Goal: Information Seeking & Learning: Learn about a topic

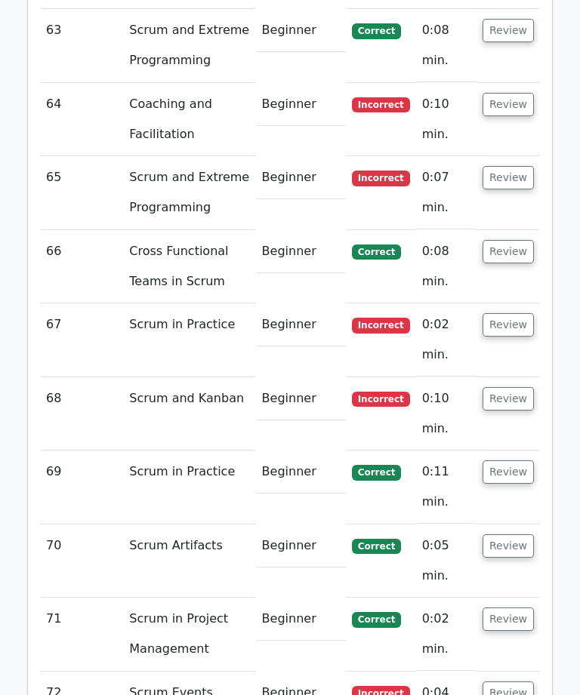
scroll to position [8847, 0]
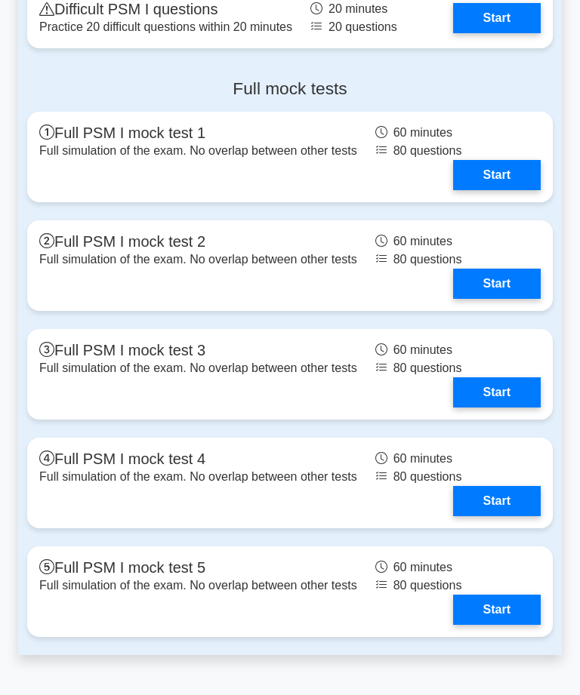
scroll to position [4827, 0]
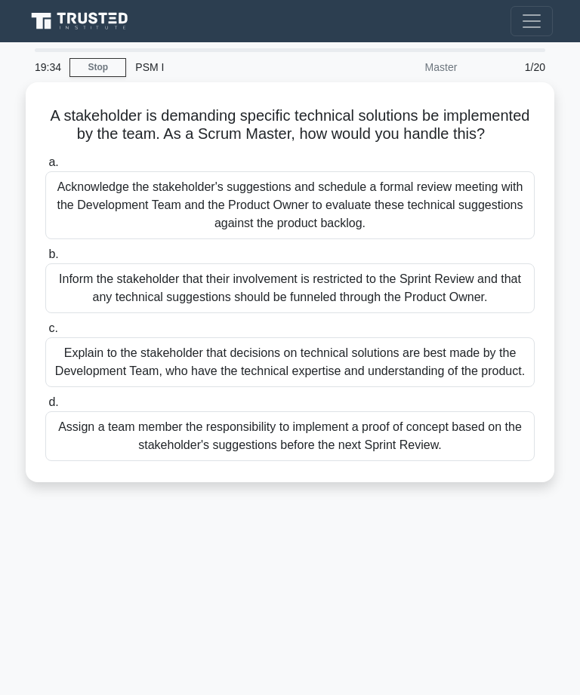
click at [320, 222] on div "Acknowledge the stakeholder's suggestions and schedule a formal review meeting …" at bounding box center [289, 205] width 489 height 68
click at [45, 168] on input "a. Acknowledge the stakeholder's suggestions and schedule a formal review meeti…" at bounding box center [45, 163] width 0 height 10
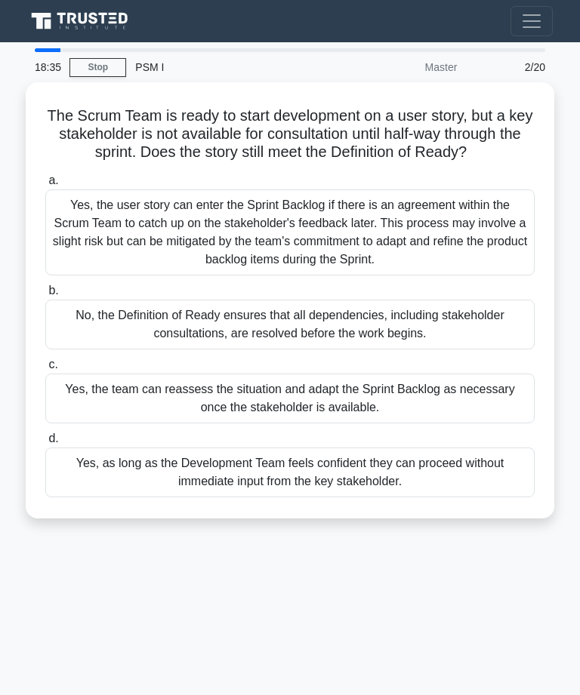
click at [366, 405] on div "Yes, the team can reassess the situation and adapt the Sprint Backlog as necess…" at bounding box center [289, 399] width 489 height 50
click at [45, 370] on input "c. Yes, the team can reassess the situation and adapt the Sprint Backlog as nec…" at bounding box center [45, 365] width 0 height 10
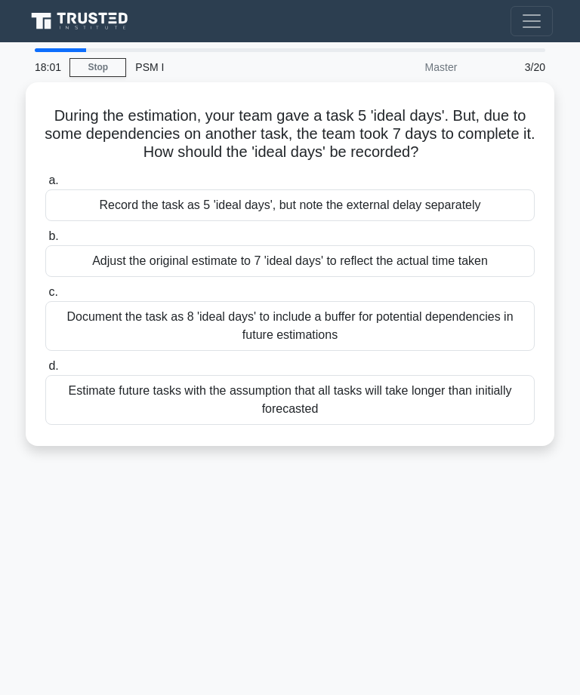
click at [401, 273] on div "Adjust the original estimate to 7 'ideal days' to reflect the actual time taken" at bounding box center [289, 261] width 489 height 32
click at [45, 242] on input "b. Adjust the original estimate to 7 'ideal days' to reflect the actual time ta…" at bounding box center [45, 237] width 0 height 10
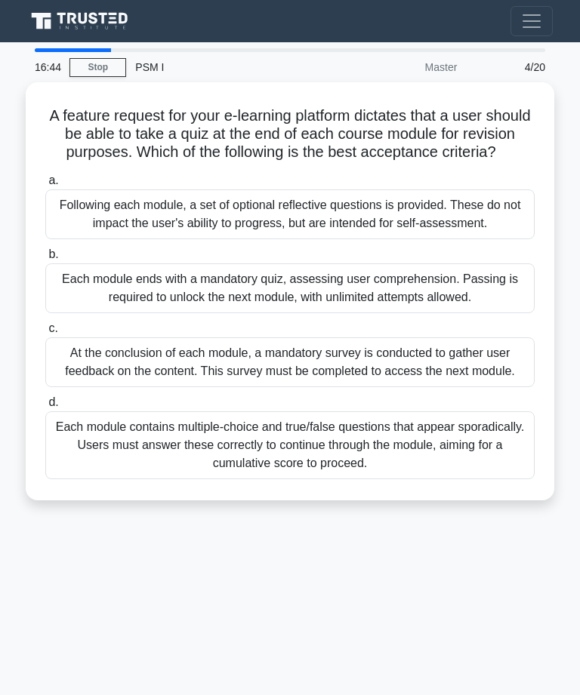
click at [404, 479] on div "Each module contains multiple-choice and true/false questions that appear spora…" at bounding box center [289, 445] width 489 height 68
click at [45, 408] on input "d. Each module contains multiple-choice and true/false questions that appear sp…" at bounding box center [45, 403] width 0 height 10
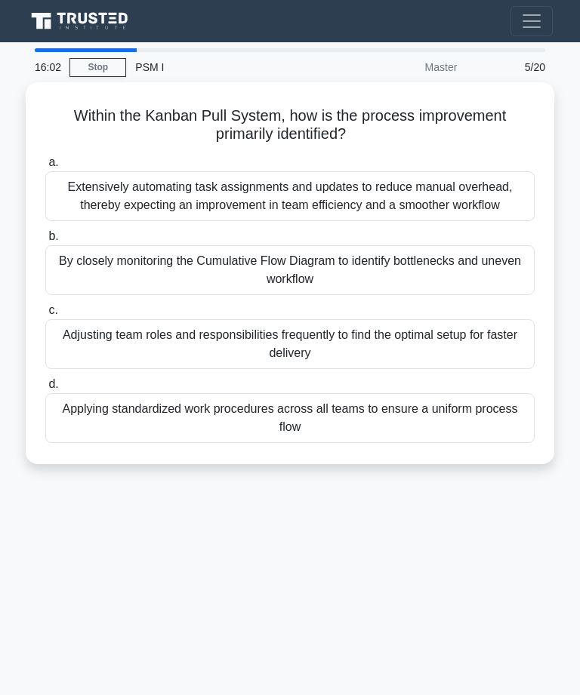
click at [410, 435] on div "Applying standardized work procedures across all teams to ensure a uniform proc…" at bounding box center [289, 418] width 489 height 50
click at [45, 389] on input "d. Applying standardized work procedures across all teams to ensure a uniform p…" at bounding box center [45, 385] width 0 height 10
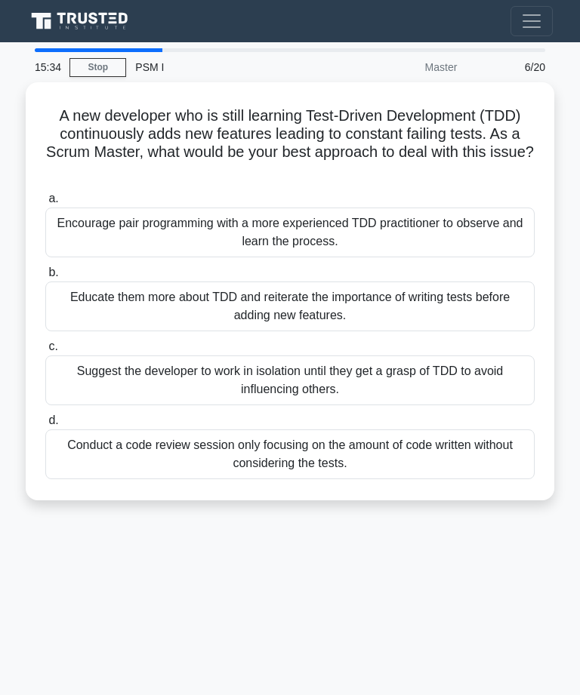
click at [411, 231] on div "Encourage pair programming with a more experienced TDD practitioner to observe …" at bounding box center [289, 233] width 489 height 50
click at [45, 204] on input "a. Encourage pair programming with a more experienced TDD practitioner to obser…" at bounding box center [45, 199] width 0 height 10
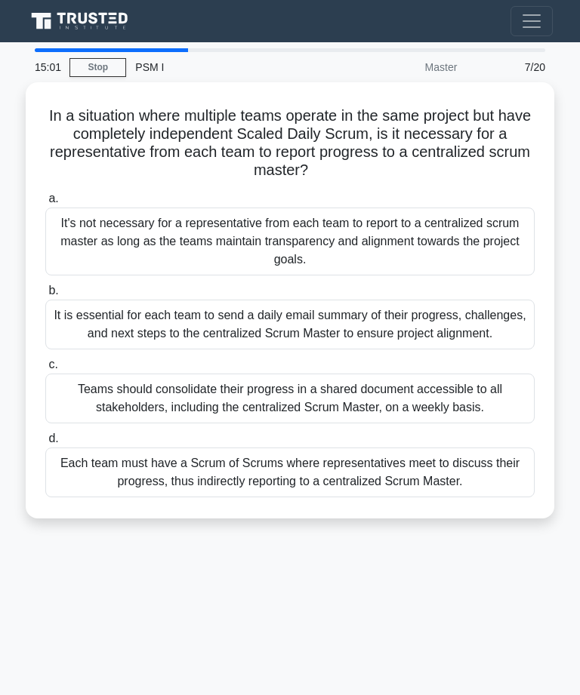
click at [439, 320] on div "It is essential for each team to send a daily email summary of their progress, …" at bounding box center [289, 325] width 489 height 50
click at [45, 296] on input "b. It is essential for each team to send a daily email summary of their progres…" at bounding box center [45, 291] width 0 height 10
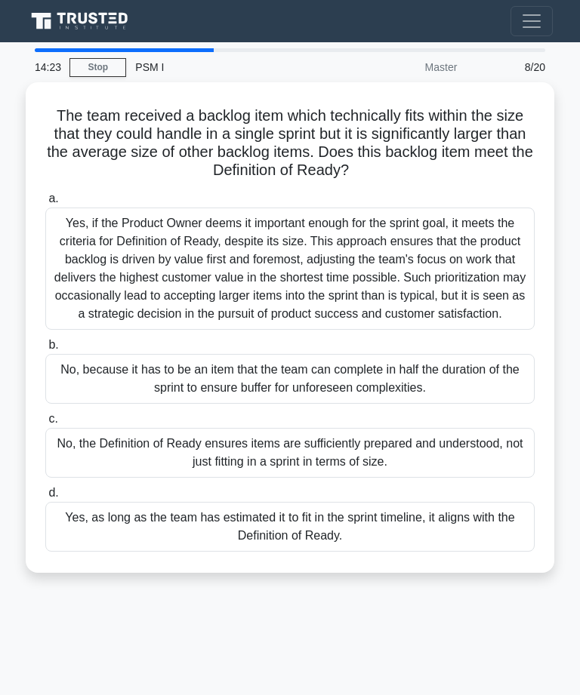
click at [361, 544] on div "Yes, as long as the team has estimated it to fit in the sprint timeline, it ali…" at bounding box center [289, 527] width 489 height 50
click at [45, 498] on input "d. Yes, as long as the team has estimated it to fit in the sprint timeline, it …" at bounding box center [45, 493] width 0 height 10
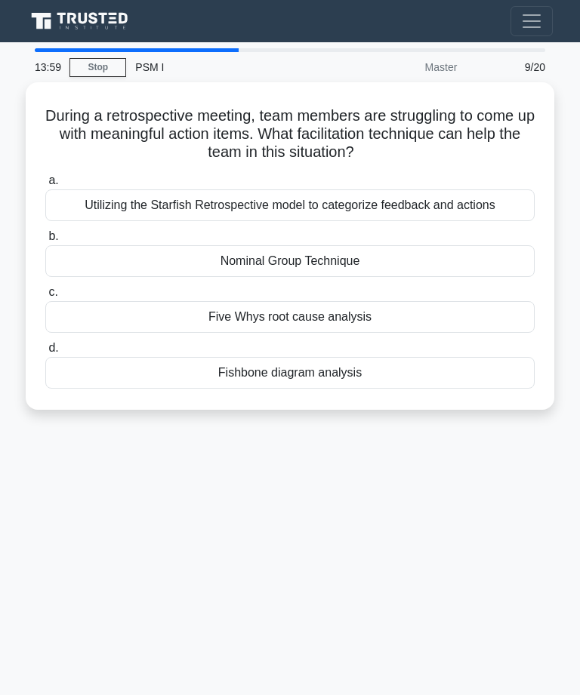
click at [319, 306] on div "Five Whys root cause analysis" at bounding box center [289, 317] width 489 height 32
click at [45, 297] on input "c. Five Whys root cause analysis" at bounding box center [45, 293] width 0 height 10
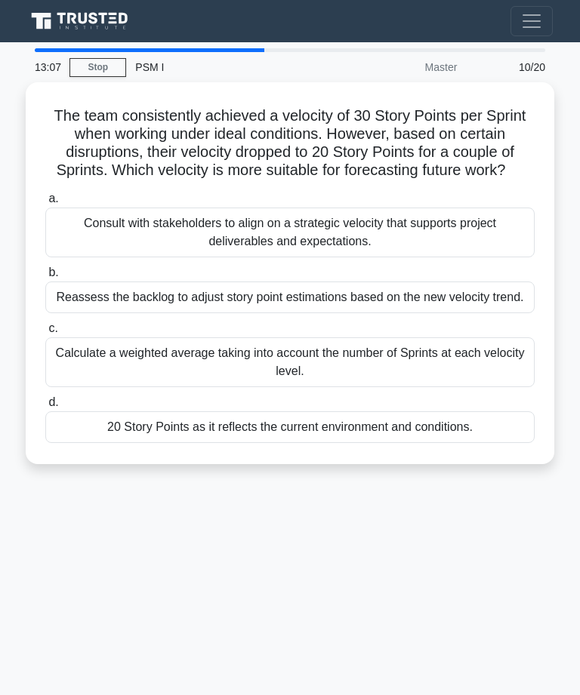
click at [370, 443] on div "20 Story Points as it reflects the current environment and conditions." at bounding box center [289, 427] width 489 height 32
click at [45, 408] on input "d. 20 Story Points as it reflects the current environment and conditions." at bounding box center [45, 403] width 0 height 10
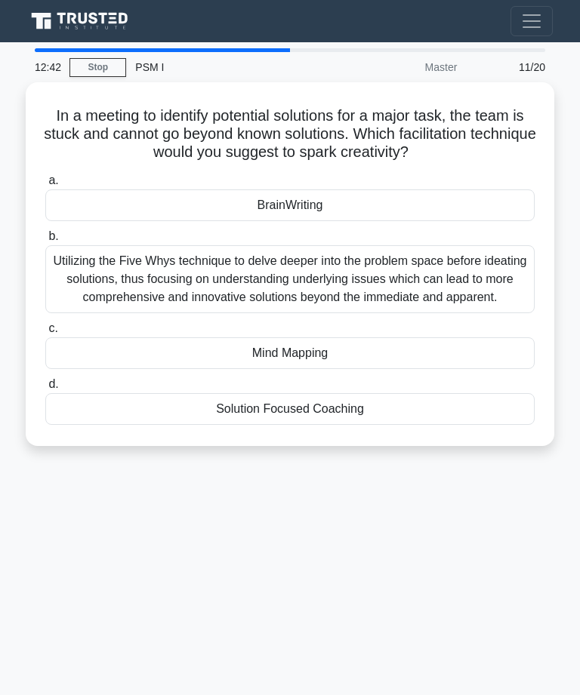
click at [340, 260] on div "Utilizing the Five Whys technique to delve deeper into the problem space before…" at bounding box center [289, 279] width 489 height 68
click at [45, 242] on input "b. Utilizing the Five Whys technique to delve deeper into the problem space bef…" at bounding box center [45, 237] width 0 height 10
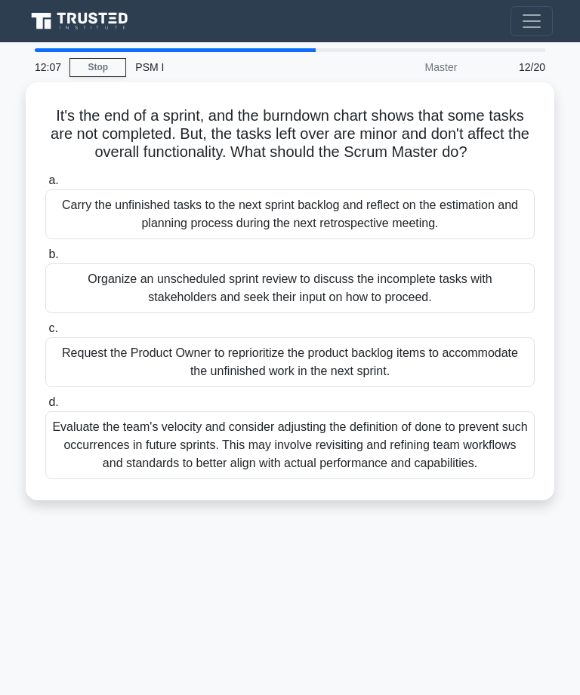
click at [430, 460] on div "Evaluate the team's velocity and consider adjusting the definition of done to p…" at bounding box center [289, 445] width 489 height 68
click at [45, 408] on input "d. Evaluate the team's velocity and consider adjusting the definition of done t…" at bounding box center [45, 403] width 0 height 10
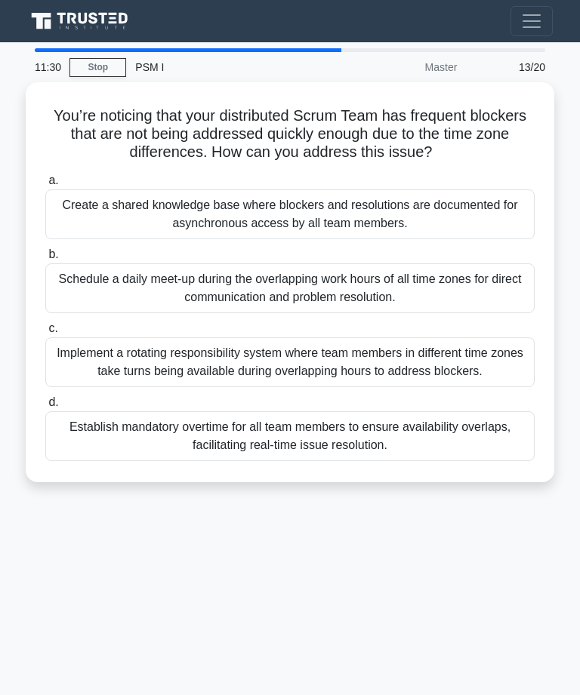
click at [429, 350] on div "Implement a rotating responsibility system where team members in different time…" at bounding box center [289, 362] width 489 height 50
click at [45, 334] on input "c. Implement a rotating responsibility system where team members in different t…" at bounding box center [45, 329] width 0 height 10
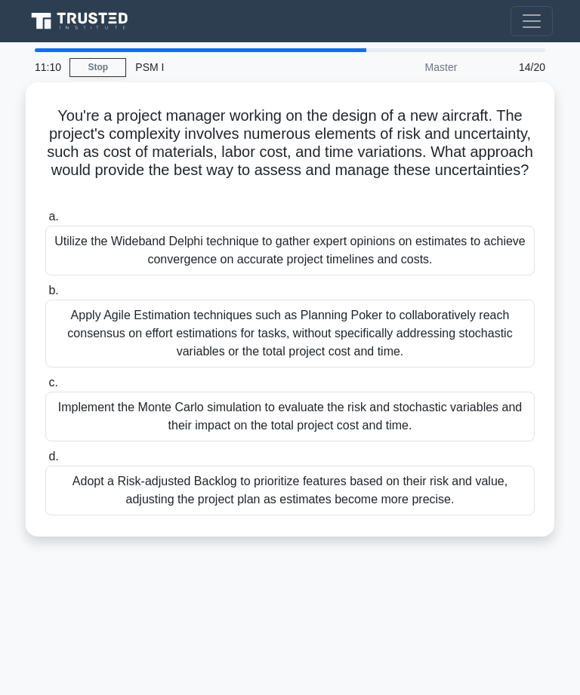
click at [439, 335] on div "Apply Agile Estimation techniques such as Planning Poker to collaboratively rea…" at bounding box center [289, 334] width 489 height 68
click at [45, 296] on input "b. Apply Agile Estimation techniques such as Planning Poker to collaboratively …" at bounding box center [45, 291] width 0 height 10
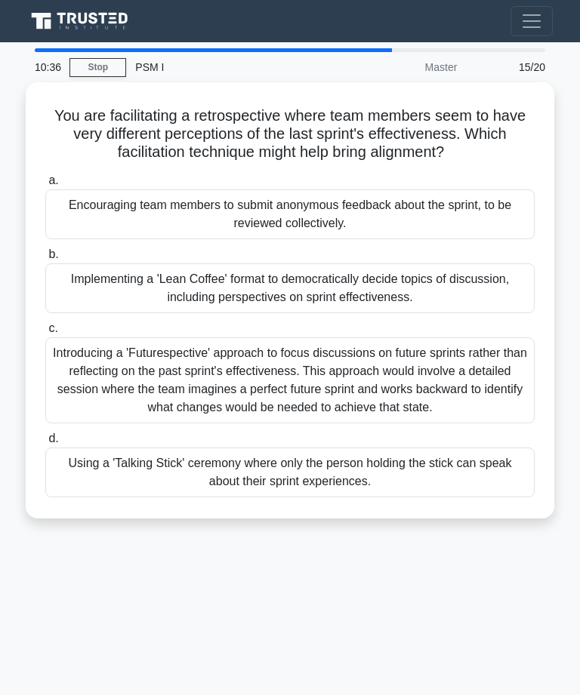
click at [471, 219] on div "Encouraging team members to submit anonymous feedback about the sprint, to be r…" at bounding box center [289, 214] width 489 height 50
click at [45, 186] on input "a. Encouraging team members to submit anonymous feedback about the sprint, to b…" at bounding box center [45, 181] width 0 height 10
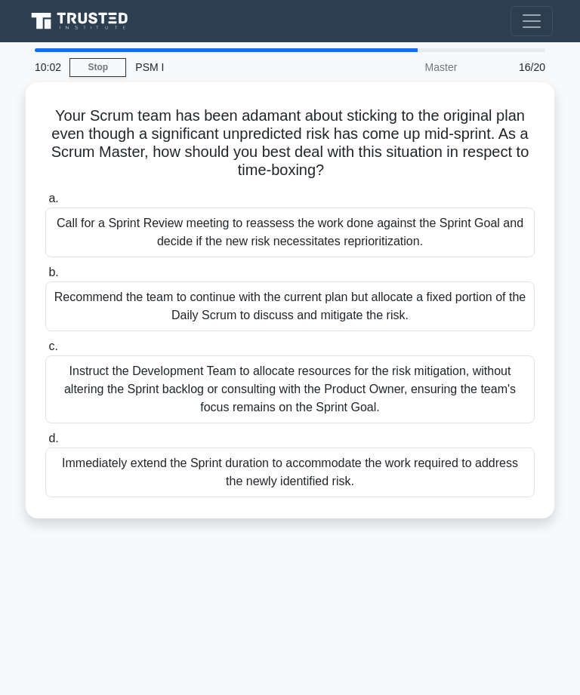
click at [428, 372] on div "Instruct the Development Team to allocate resources for the risk mitigation, wi…" at bounding box center [289, 389] width 489 height 68
click at [45, 352] on input "c. Instruct the Development Team to allocate resources for the risk mitigation,…" at bounding box center [45, 347] width 0 height 10
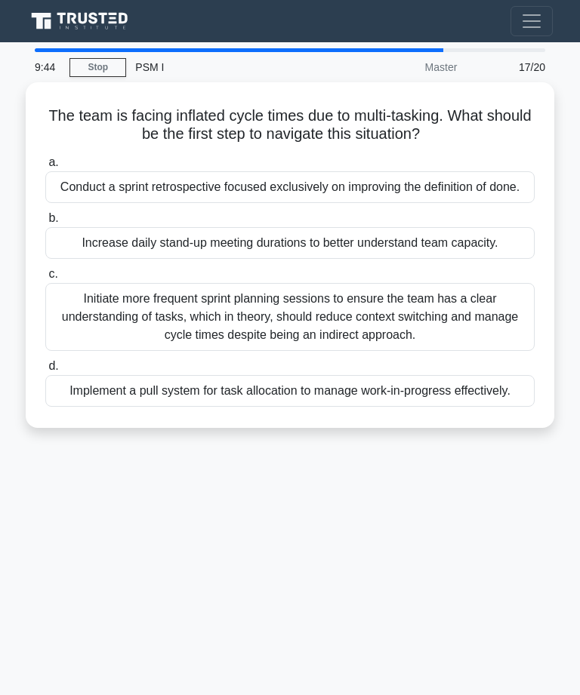
click at [337, 351] on div "Initiate more frequent sprint planning sessions to ensure the team has a clear …" at bounding box center [289, 317] width 489 height 68
click at [45, 279] on input "c. Initiate more frequent sprint planning sessions to ensure the team has a cle…" at bounding box center [45, 274] width 0 height 10
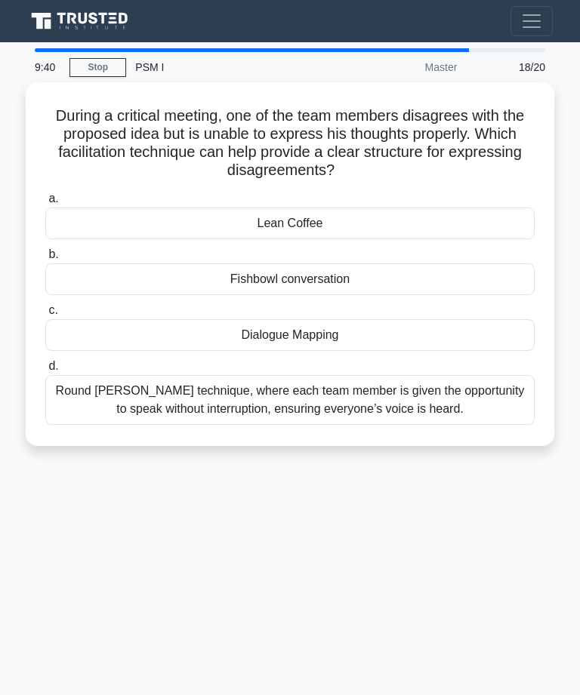
click at [375, 322] on div "Dialogue Mapping" at bounding box center [289, 335] width 489 height 32
click at [45, 315] on input "c. Dialogue Mapping" at bounding box center [45, 311] width 0 height 10
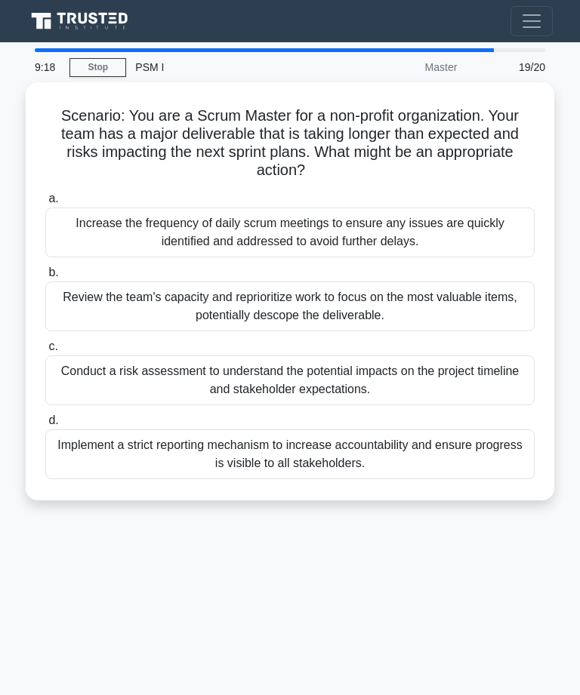
click at [414, 302] on div "Review the team's capacity and reprioritize work to focus on the most valuable …" at bounding box center [289, 307] width 489 height 50
click at [45, 278] on input "b. Review the team's capacity and reprioritize work to focus on the most valuab…" at bounding box center [45, 273] width 0 height 10
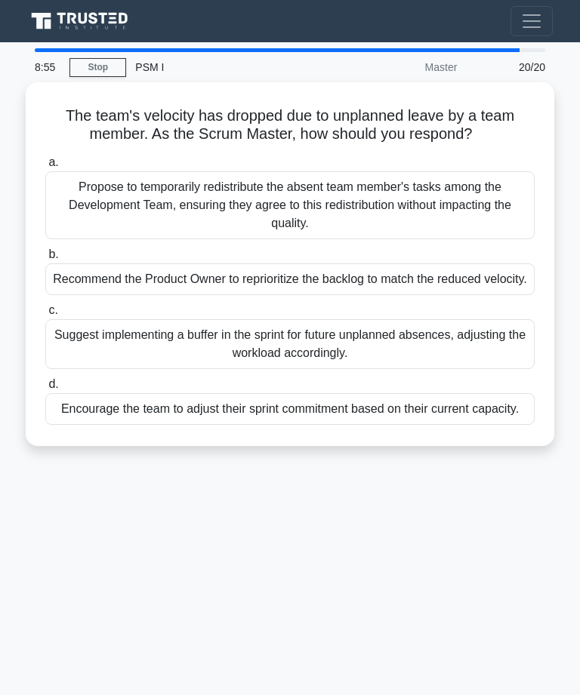
click at [359, 425] on div "Encourage the team to adjust their sprint commitment based on their current cap…" at bounding box center [289, 409] width 489 height 32
click at [45, 389] on input "d. Encourage the team to adjust their sprint commitment based on their current …" at bounding box center [45, 385] width 0 height 10
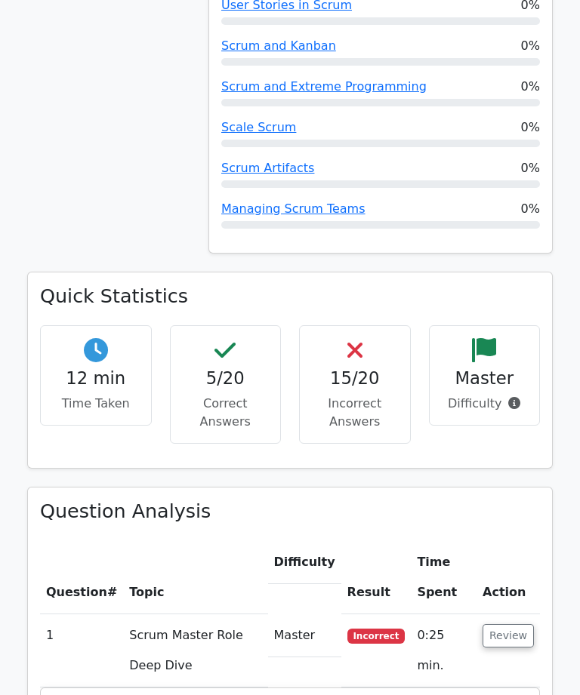
scroll to position [1032, 0]
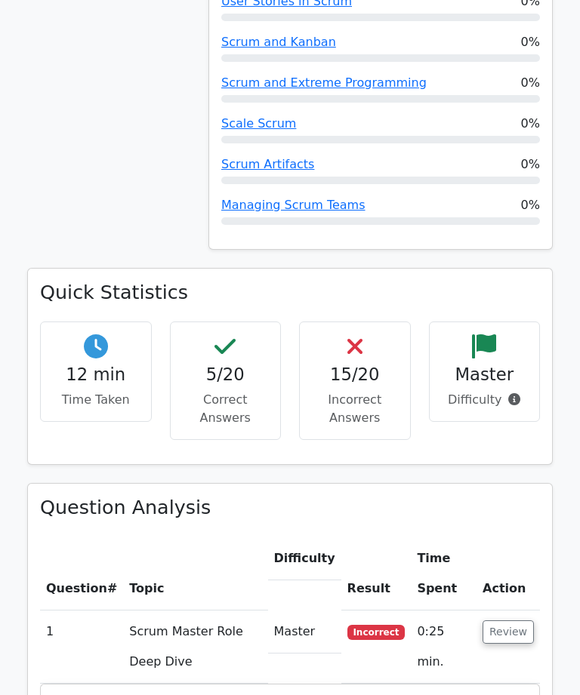
click at [510, 621] on button "Review" at bounding box center [507, 632] width 51 height 23
click at [501, 620] on button "Review" at bounding box center [507, 631] width 51 height 23
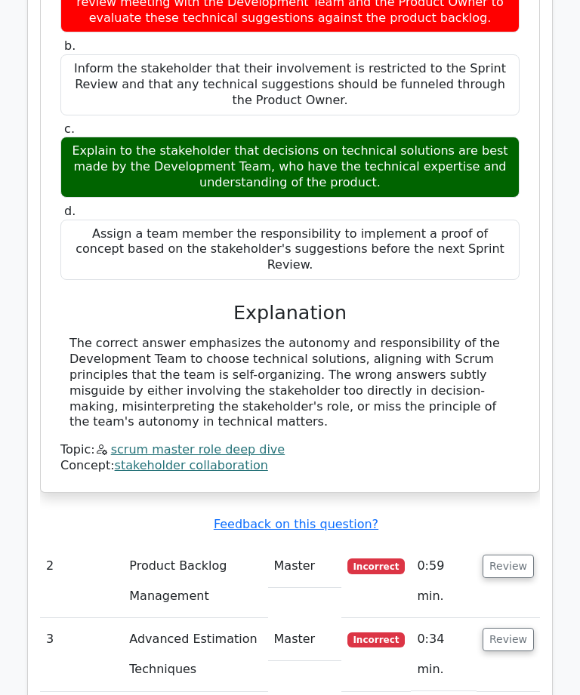
scroll to position [1848, 0]
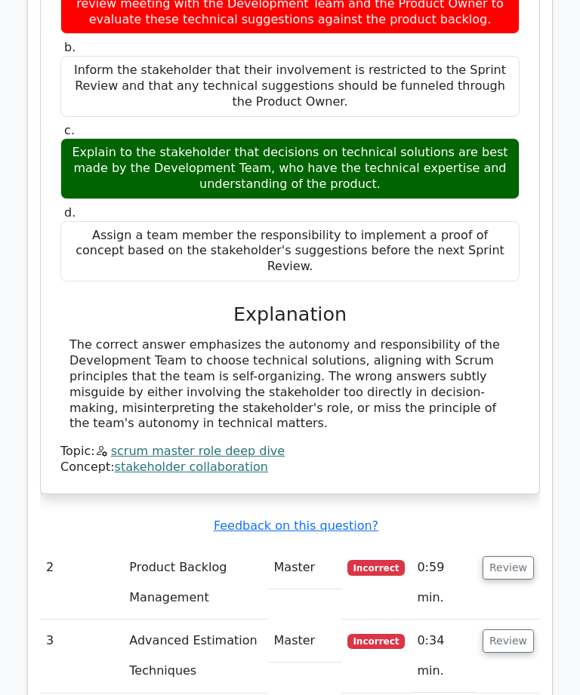
click at [519, 556] on button "Review" at bounding box center [507, 567] width 51 height 23
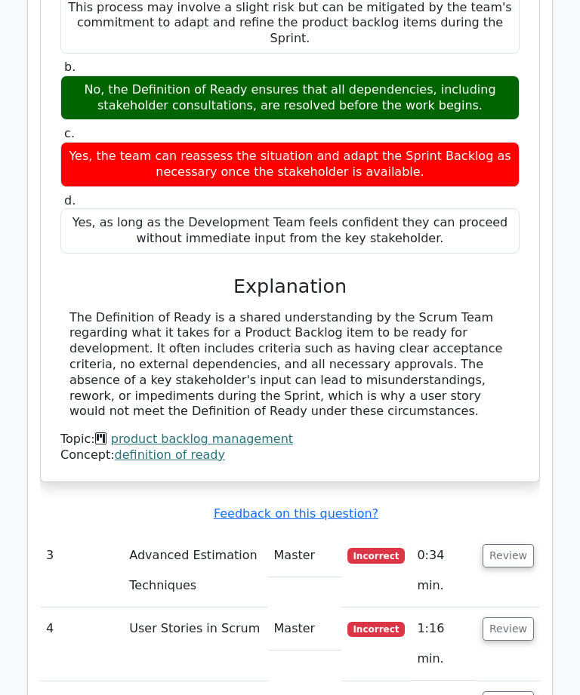
scroll to position [2630, 0]
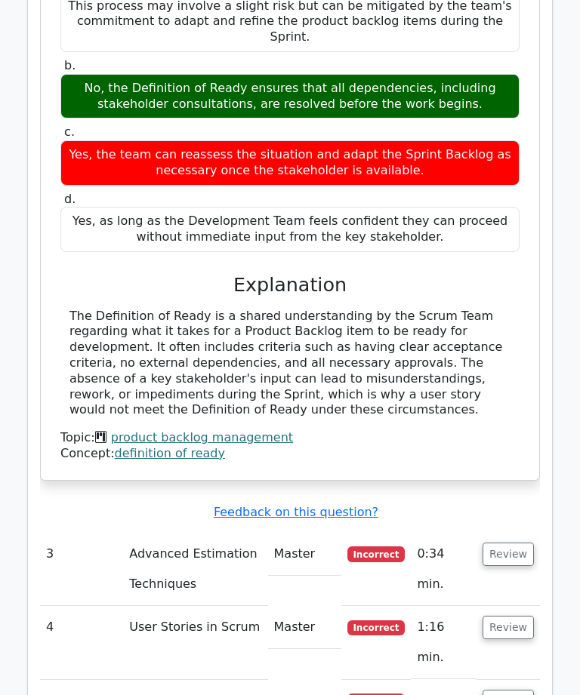
click at [511, 543] on button "Review" at bounding box center [507, 554] width 51 height 23
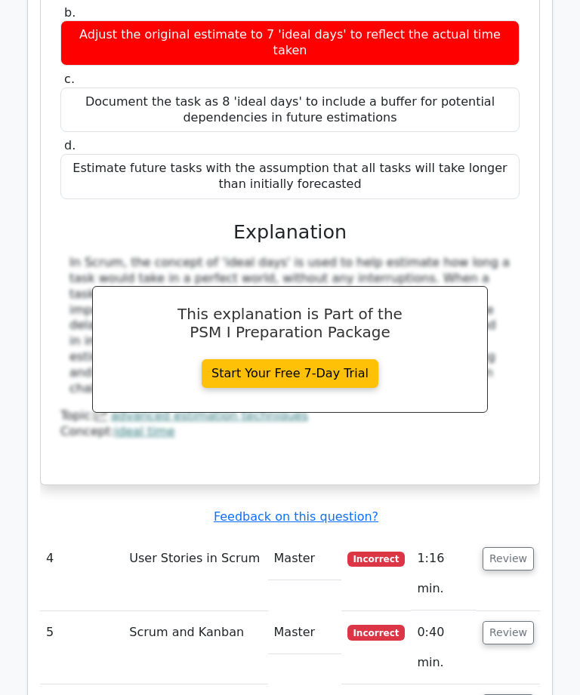
scroll to position [3388, 0]
click at [512, 547] on button "Review" at bounding box center [507, 558] width 51 height 23
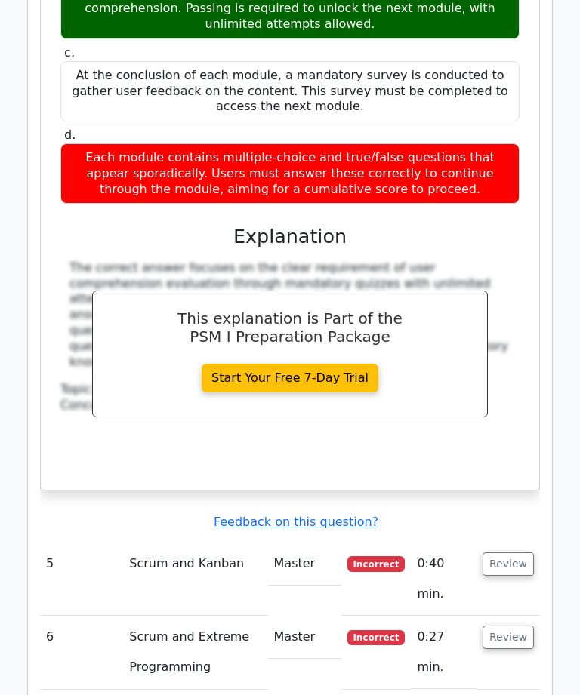
scroll to position [4234, 0]
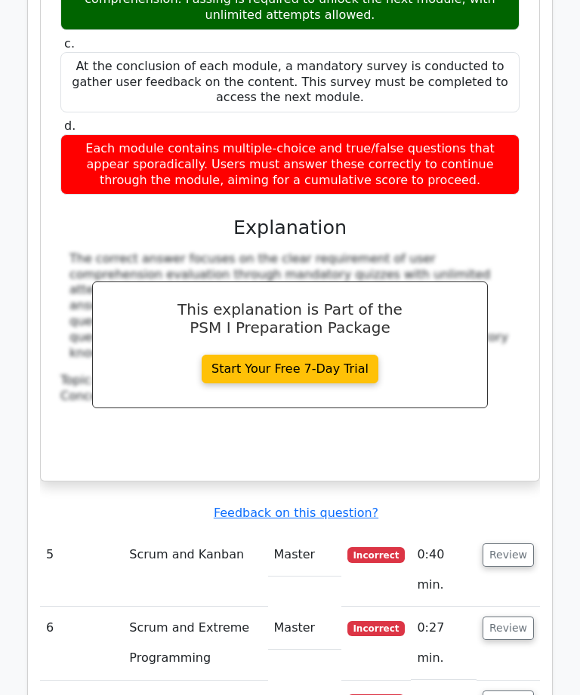
click at [511, 543] on button "Review" at bounding box center [507, 554] width 51 height 23
click at [508, 543] on button "Review" at bounding box center [507, 554] width 51 height 23
click at [516, 543] on button "Review" at bounding box center [507, 554] width 51 height 23
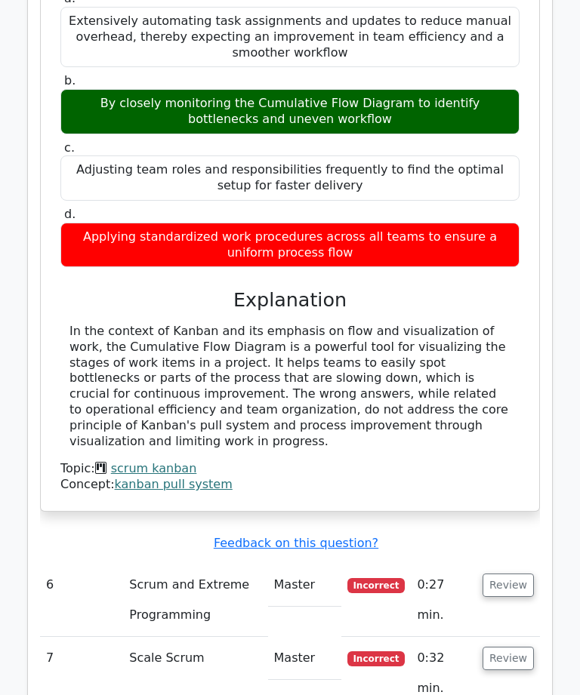
scroll to position [4921, 0]
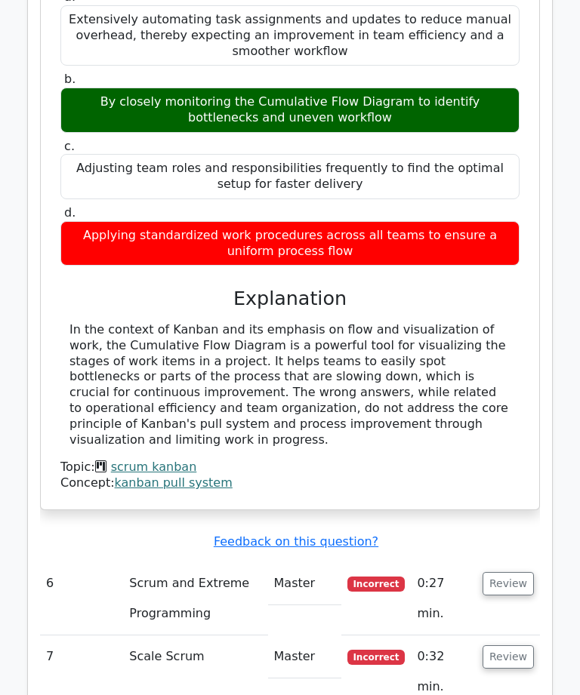
click at [518, 573] on button "Review" at bounding box center [507, 584] width 51 height 23
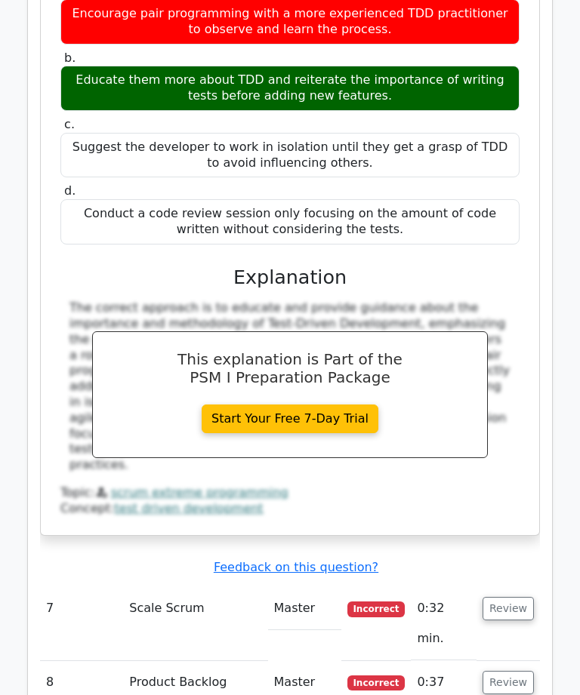
click at [519, 598] on button "Review" at bounding box center [507, 609] width 51 height 23
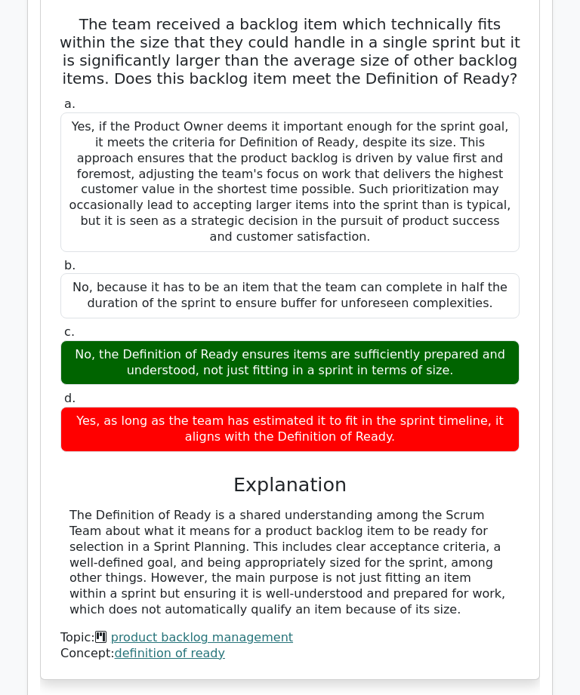
scroll to position [7213, 0]
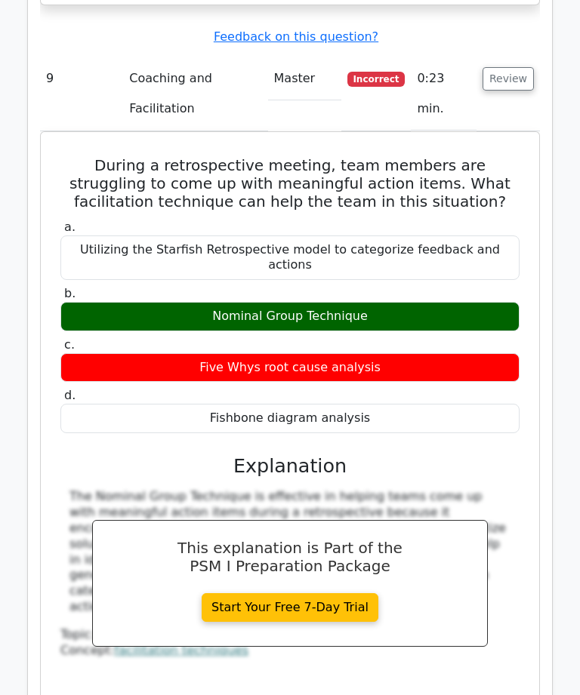
scroll to position [7868, 0]
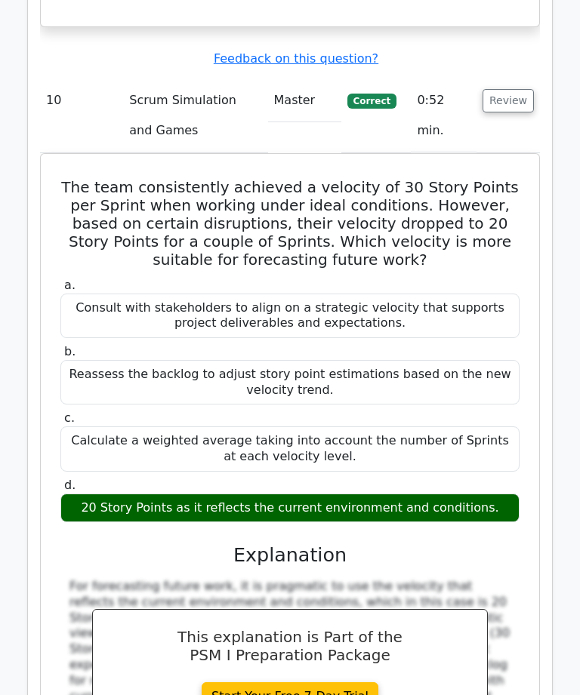
scroll to position [8579, 0]
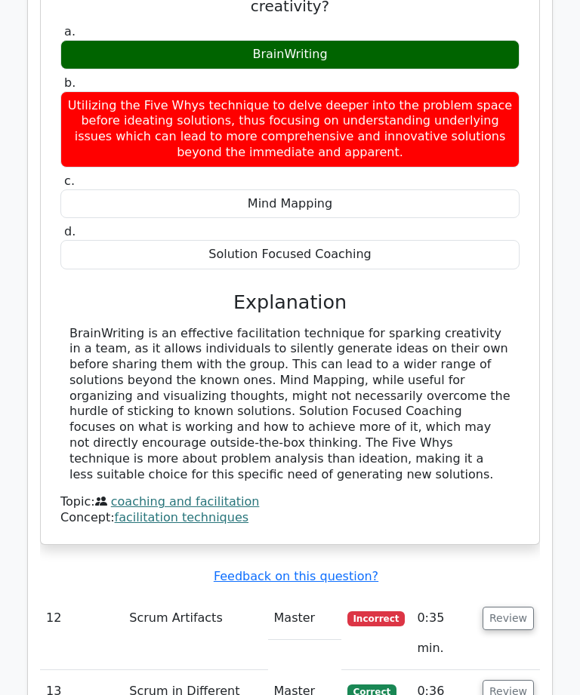
scroll to position [9576, 0]
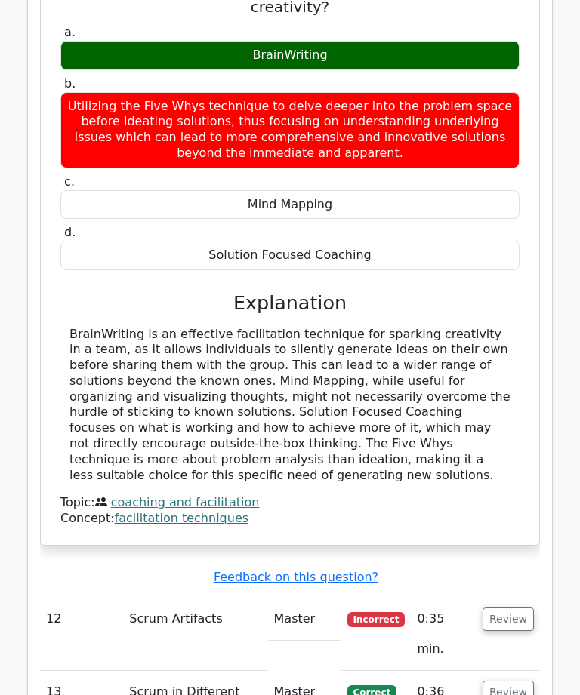
click at [511, 608] on button "Review" at bounding box center [507, 619] width 51 height 23
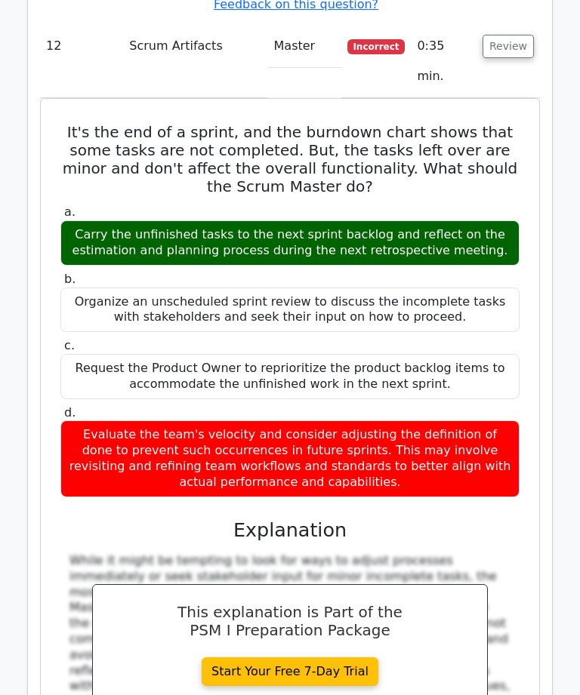
scroll to position [10148, 0]
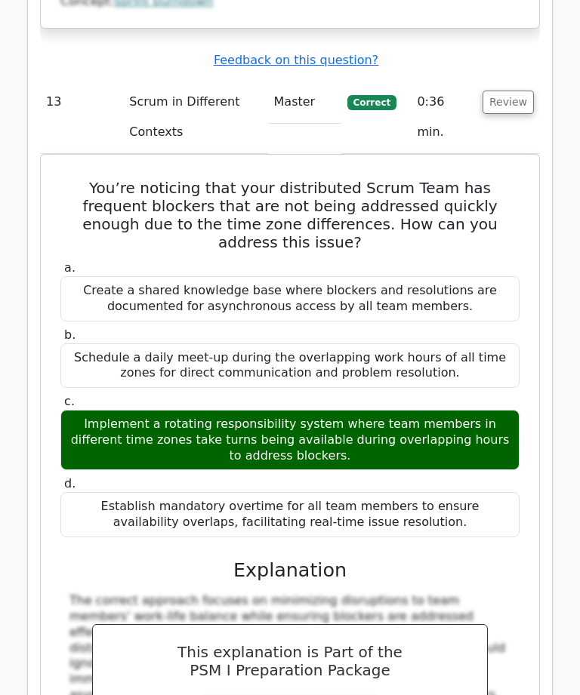
scroll to position [10930, 0]
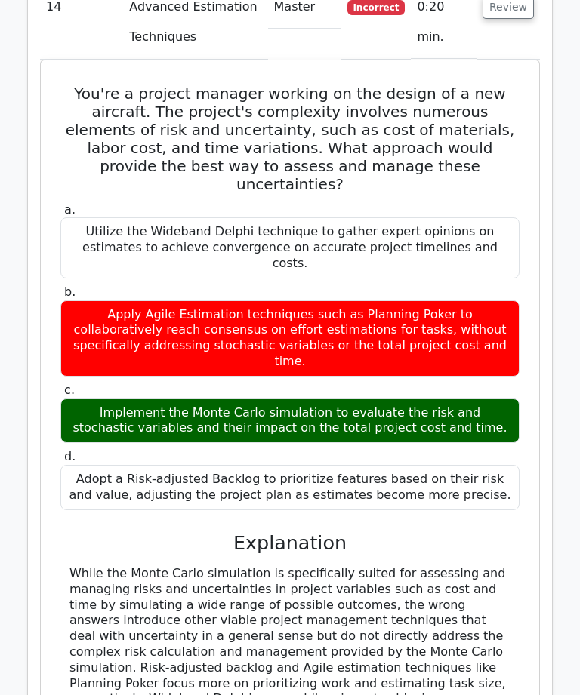
scroll to position [11818, 0]
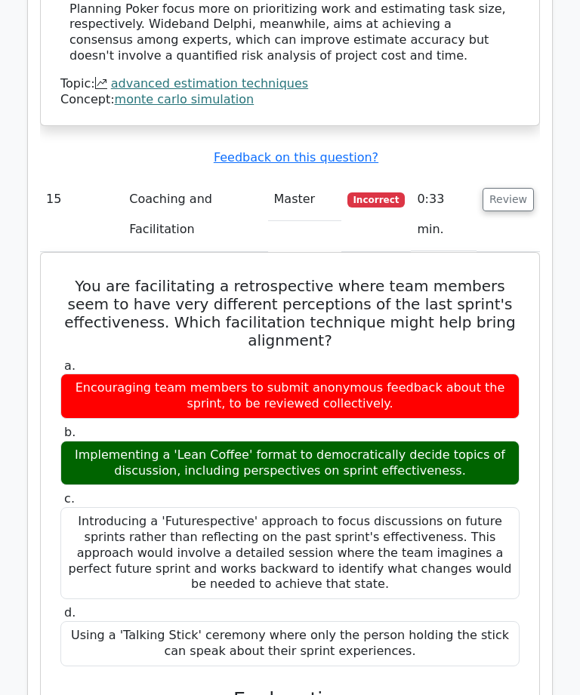
scroll to position [12488, 0]
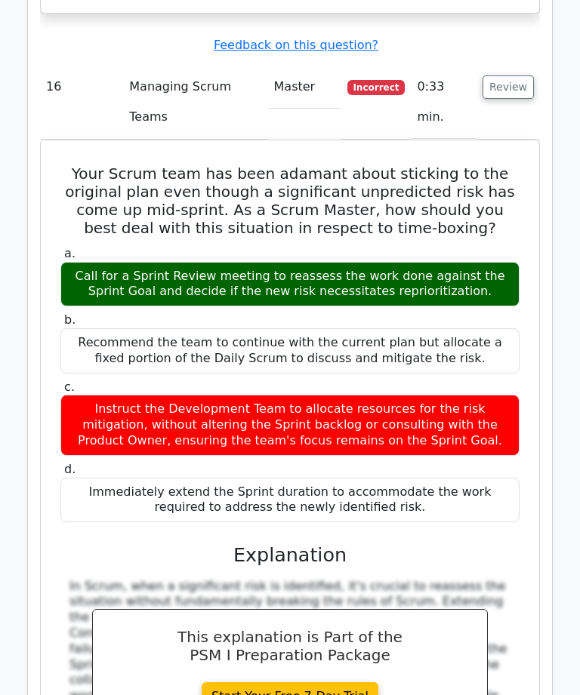
scroll to position [13438, 0]
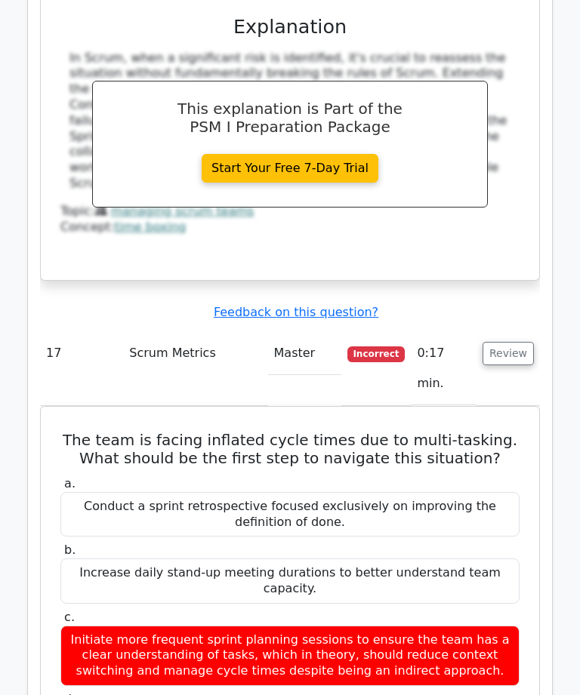
scroll to position [13962, 0]
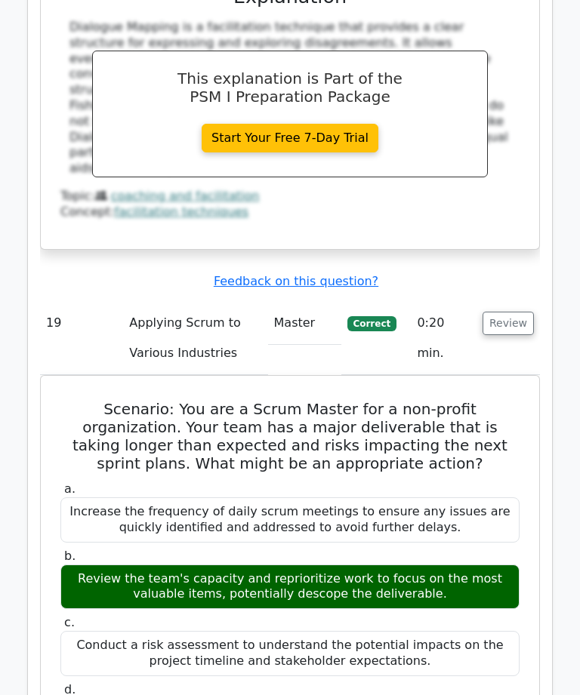
scroll to position [15486, 0]
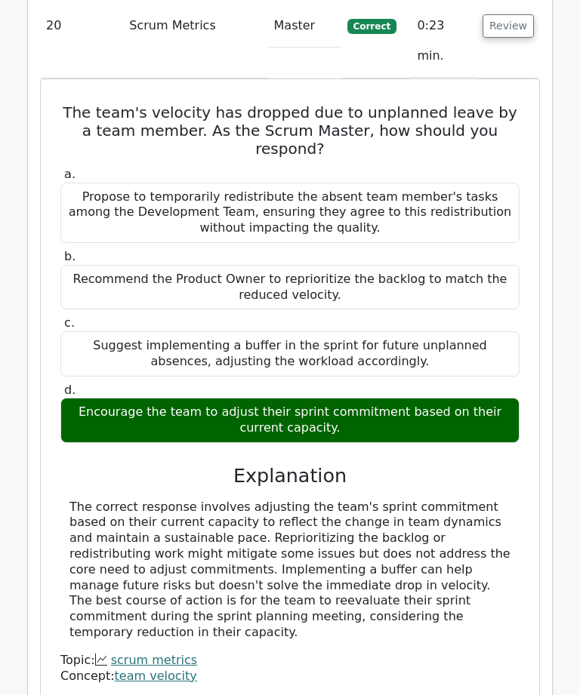
scroll to position [16614, 0]
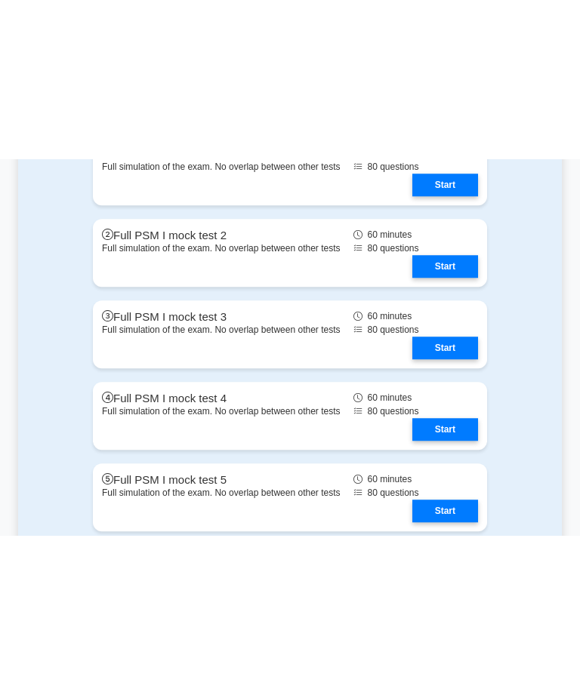
scroll to position [4895, 0]
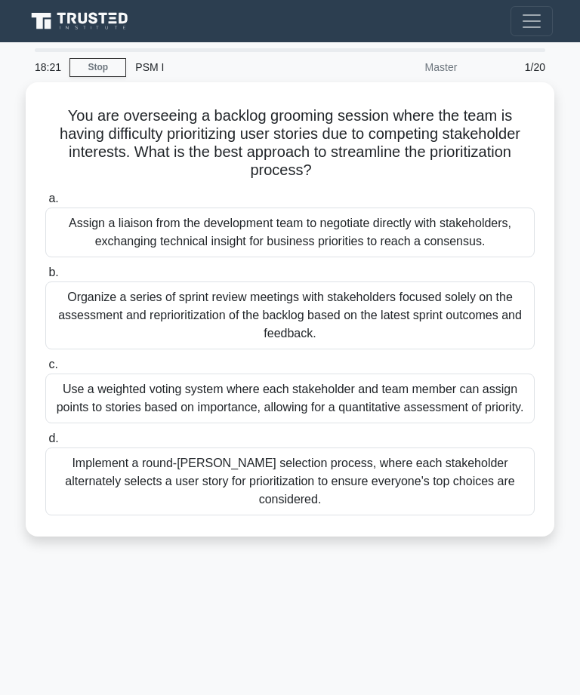
click at [314, 227] on div "Assign a liaison from the development team to negotiate directly with stakehold…" at bounding box center [289, 233] width 489 height 50
click at [45, 204] on input "a. Assign a liaison from the development team to negotiate directly with stakeh…" at bounding box center [45, 199] width 0 height 10
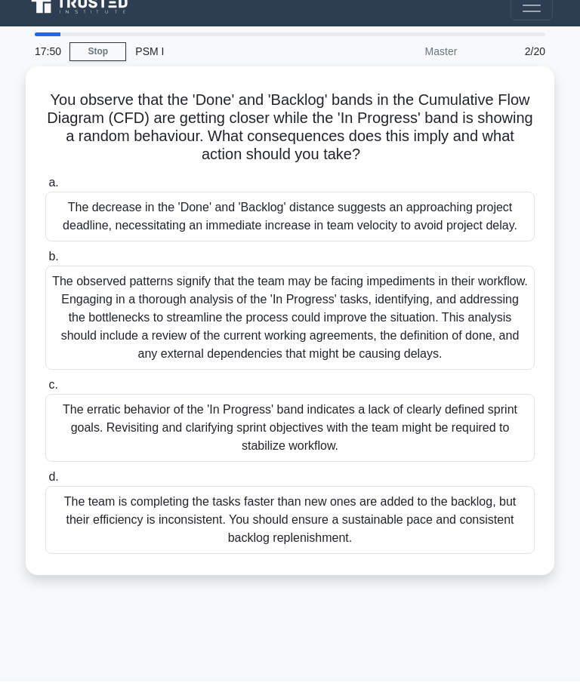
scroll to position [17, 0]
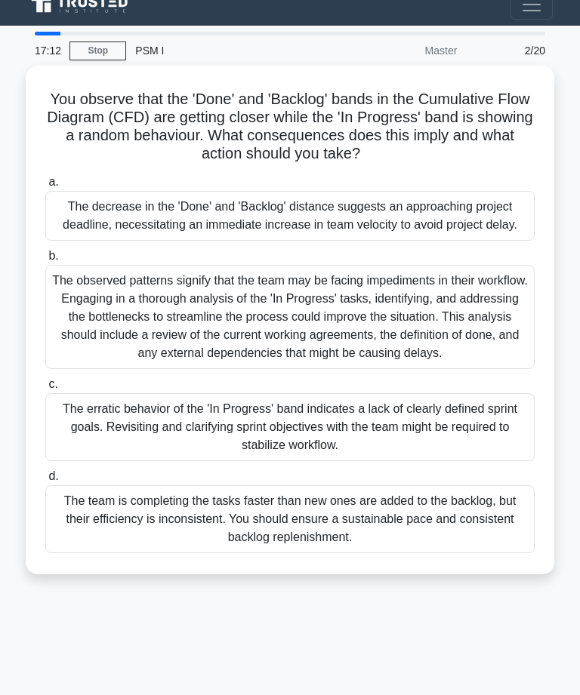
click at [309, 345] on div "The observed patterns signify that the team may be facing impediments in their …" at bounding box center [289, 317] width 489 height 104
click at [45, 261] on input "b. The observed patterns signify that the team may be facing impediments in the…" at bounding box center [45, 256] width 0 height 10
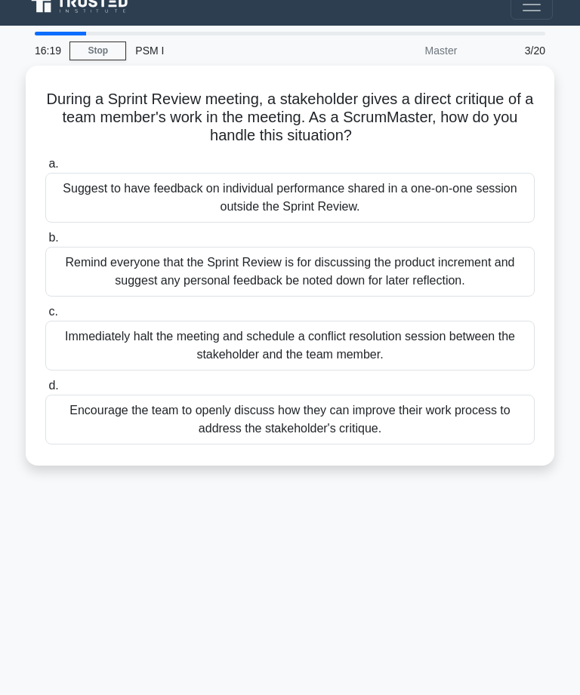
click at [382, 435] on div "Encourage the team to openly discuss how they can improve their work process to…" at bounding box center [289, 420] width 489 height 50
click at [45, 391] on input "d. Encourage the team to openly discuss how they can improve their work process…" at bounding box center [45, 386] width 0 height 10
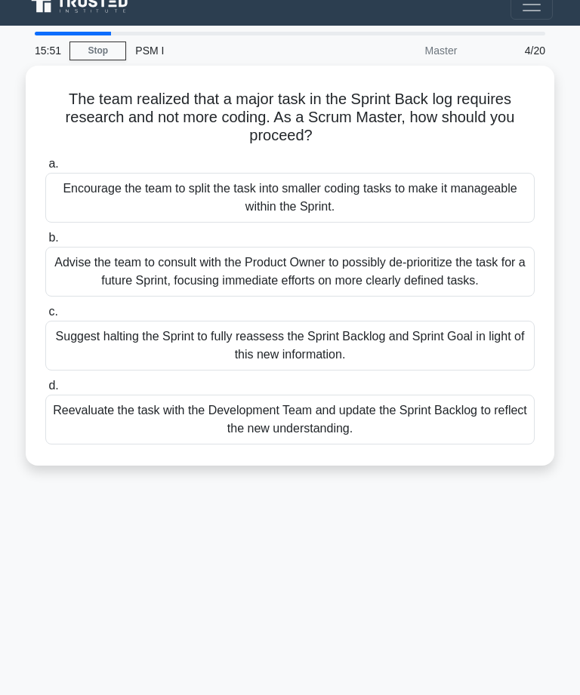
click at [393, 192] on div "Encourage the team to split the task into smaller coding tasks to make it manag…" at bounding box center [289, 198] width 489 height 50
click at [45, 169] on input "a. Encourage the team to split the task into smaller coding tasks to make it ma…" at bounding box center [45, 164] width 0 height 10
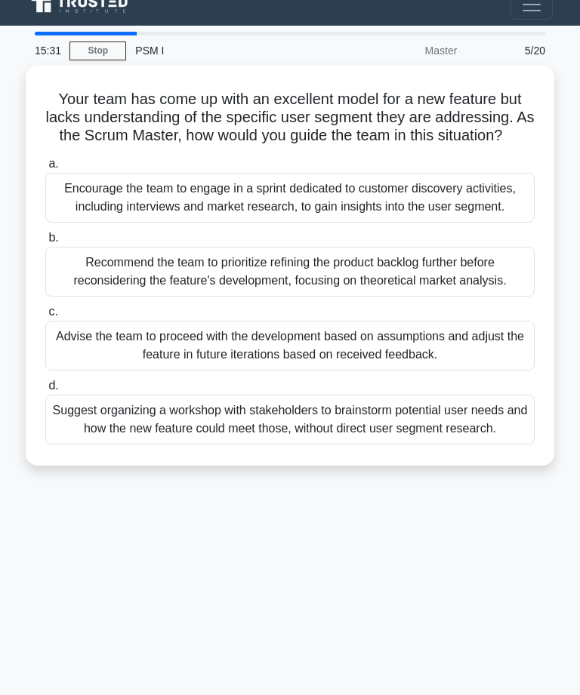
click at [393, 445] on div "Suggest organizing a workshop with stakeholders to brainstorm potential user ne…" at bounding box center [289, 420] width 489 height 50
click at [45, 391] on input "d. Suggest organizing a workshop with stakeholders to brainstorm potential user…" at bounding box center [45, 386] width 0 height 10
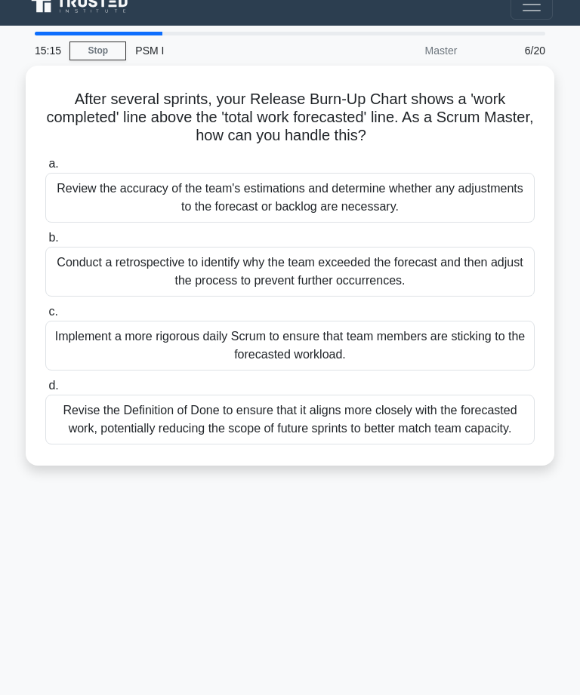
click at [432, 402] on div "Revise the Definition of Done to ensure that it aligns more closely with the fo…" at bounding box center [289, 420] width 489 height 50
click at [45, 391] on input "d. Revise the Definition of Done to ensure that it aligns more closely with the…" at bounding box center [45, 386] width 0 height 10
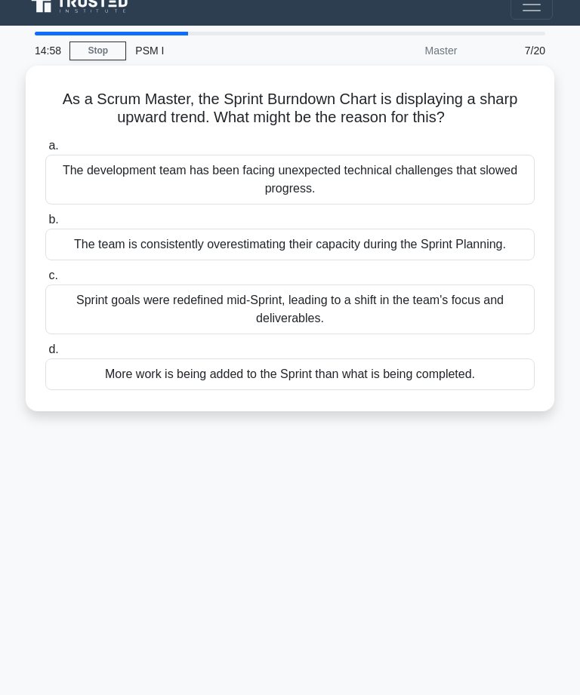
click at [498, 389] on div "More work is being added to the Sprint than what is being completed." at bounding box center [289, 375] width 489 height 32
click at [45, 355] on input "d. More work is being added to the Sprint than what is being completed." at bounding box center [45, 350] width 0 height 10
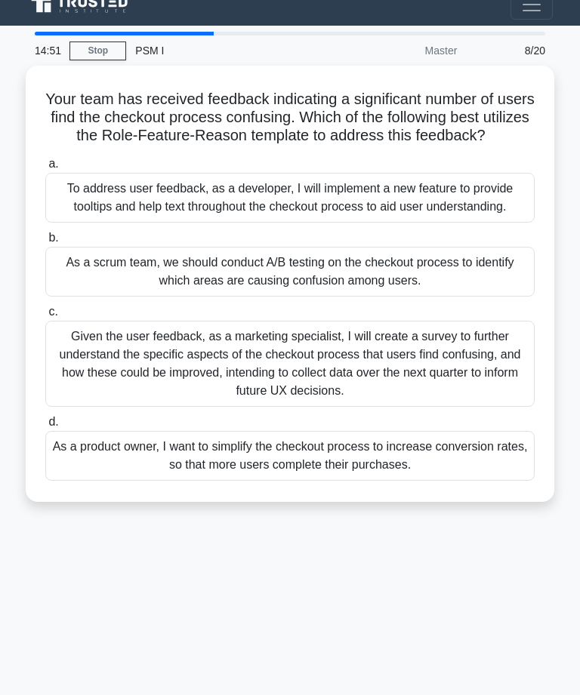
click at [461, 399] on div "Given the user feedback, as a marketing specialist, I will create a survey to f…" at bounding box center [289, 364] width 489 height 86
click at [45, 317] on input "c. Given the user feedback, as a marketing specialist, I will create a survey t…" at bounding box center [45, 312] width 0 height 10
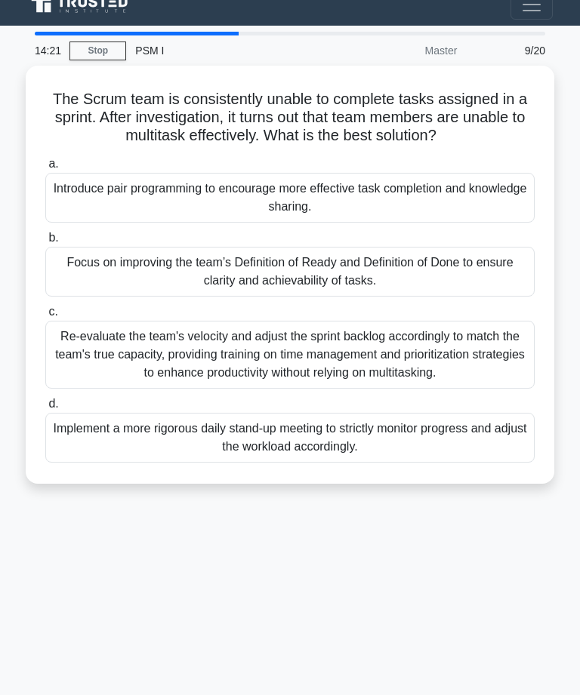
click at [359, 372] on div "Re-evaluate the team's velocity and adjust the sprint backlog accordingly to ma…" at bounding box center [289, 355] width 489 height 68
click at [45, 317] on input "c. Re-evaluate the team's velocity and adjust the sprint backlog accordingly to…" at bounding box center [45, 312] width 0 height 10
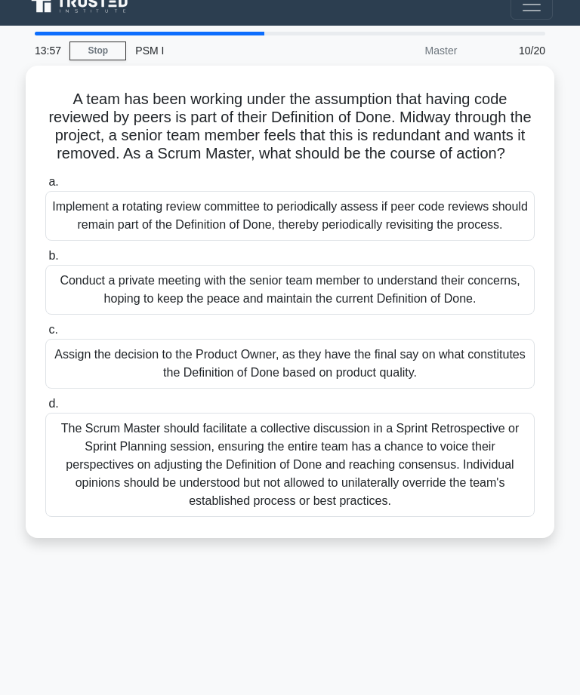
click at [429, 517] on div "The Scrum Master should facilitate a collective discussion in a Sprint Retrospe…" at bounding box center [289, 465] width 489 height 104
click at [45, 409] on input "d. The Scrum Master should facilitate a collective discussion in a Sprint Retro…" at bounding box center [45, 404] width 0 height 10
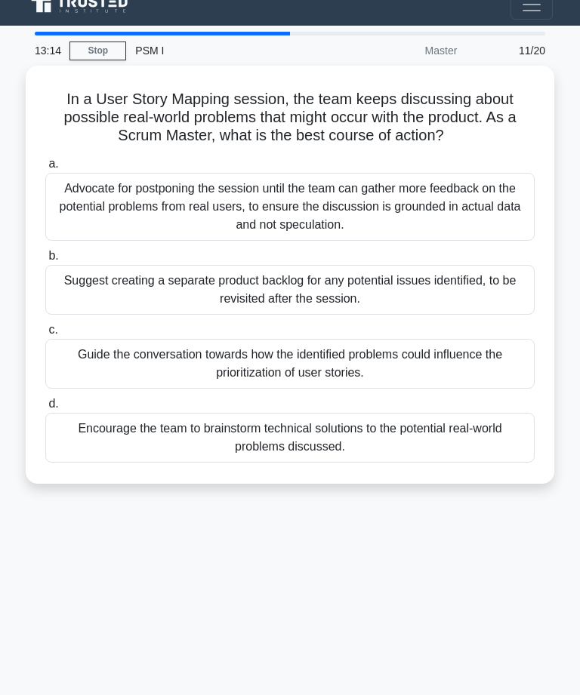
click at [379, 383] on div "Guide the conversation towards how the identified problems could influence the …" at bounding box center [289, 364] width 489 height 50
click at [45, 335] on input "c. Guide the conversation towards how the identified problems could influence t…" at bounding box center [45, 330] width 0 height 10
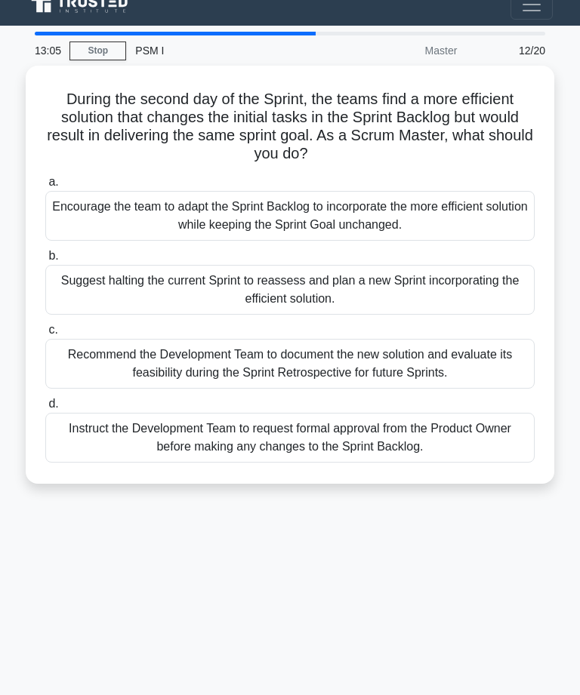
click at [374, 211] on div "Encourage the team to adapt the Sprint Backlog to incorporate the more efficien…" at bounding box center [289, 216] width 489 height 50
click at [45, 187] on input "a. Encourage the team to adapt the Sprint Backlog to incorporate the more effic…" at bounding box center [45, 182] width 0 height 10
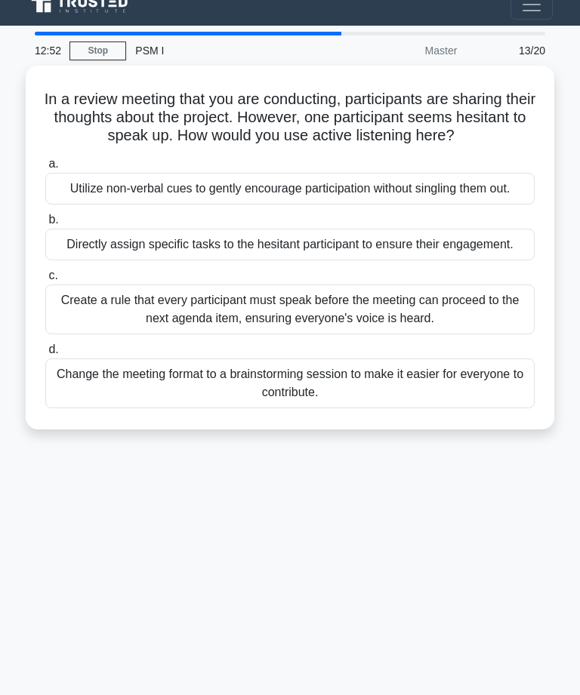
click at [389, 334] on div "Create a rule that every participant must speak before the meeting can proceed …" at bounding box center [289, 310] width 489 height 50
click at [45, 281] on input "c. Create a rule that every participant must speak before the meeting can proce…" at bounding box center [45, 276] width 0 height 10
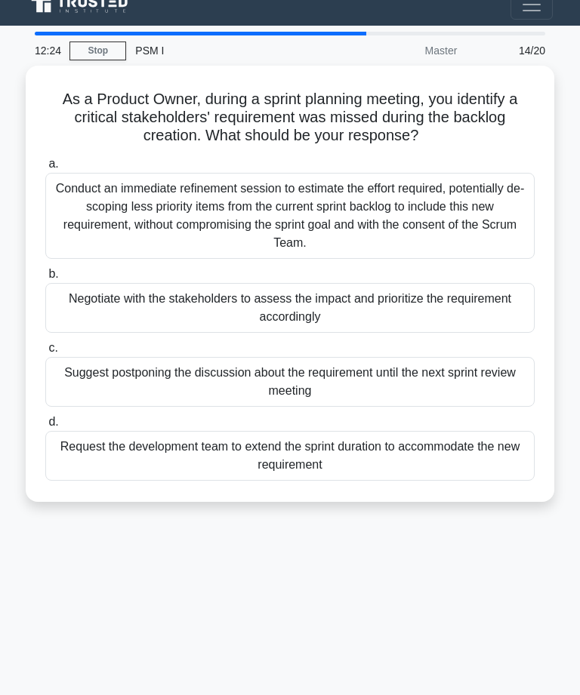
click at [296, 306] on div "Negotiate with the stakeholders to assess the impact and prioritize the require…" at bounding box center [289, 308] width 489 height 50
click at [45, 279] on input "b. Negotiate with the stakeholders to assess the impact and prioritize the requ…" at bounding box center [45, 274] width 0 height 10
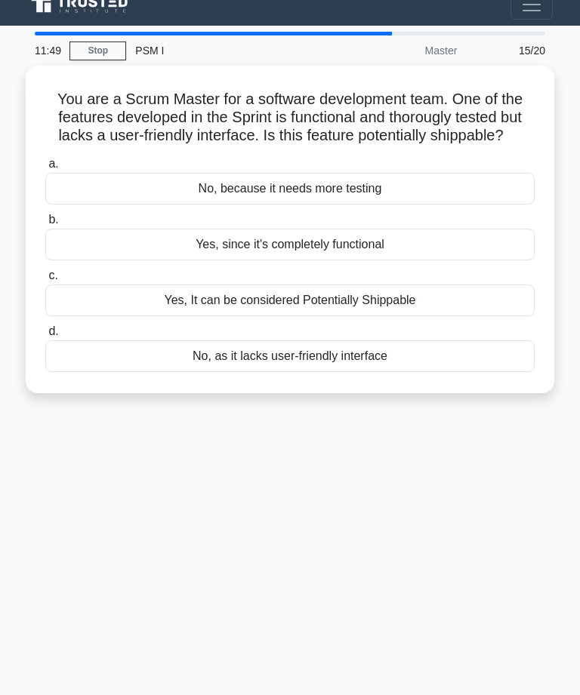
click at [317, 303] on div "Yes, It can be considered Potentially Shippable" at bounding box center [289, 301] width 489 height 32
click at [45, 281] on input "c. Yes, It can be considered Potentially Shippable" at bounding box center [45, 276] width 0 height 10
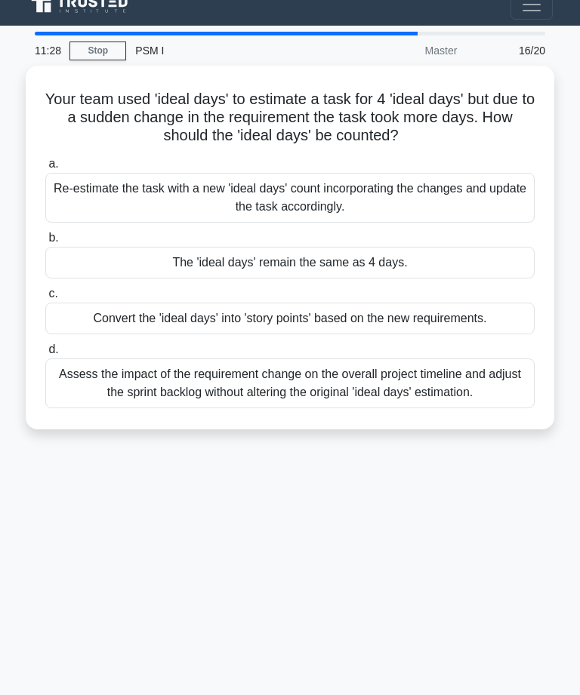
click at [374, 247] on div "The 'ideal days' remain the same as 4 days." at bounding box center [289, 263] width 489 height 32
click at [45, 243] on input "b. The 'ideal days' remain the same as 4 days." at bounding box center [45, 238] width 0 height 10
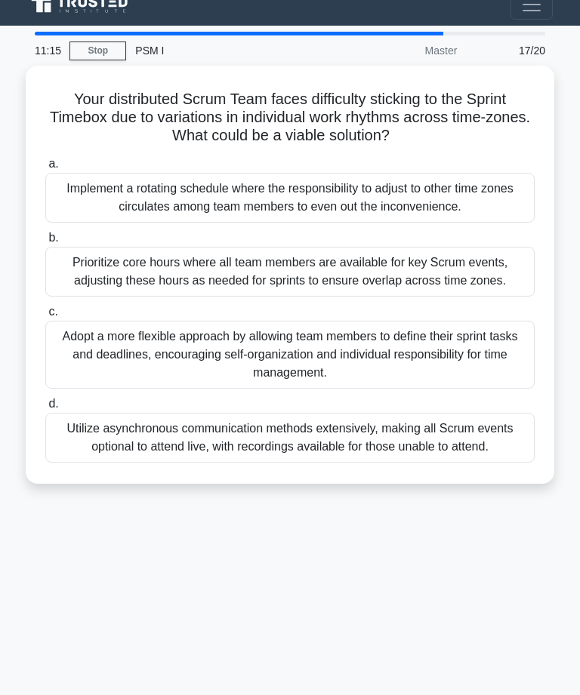
click at [373, 190] on div "Implement a rotating schedule where the responsibility to adjust to other time …" at bounding box center [289, 198] width 489 height 50
click at [45, 169] on input "a. Implement a rotating schedule where the responsibility to adjust to other ti…" at bounding box center [45, 164] width 0 height 10
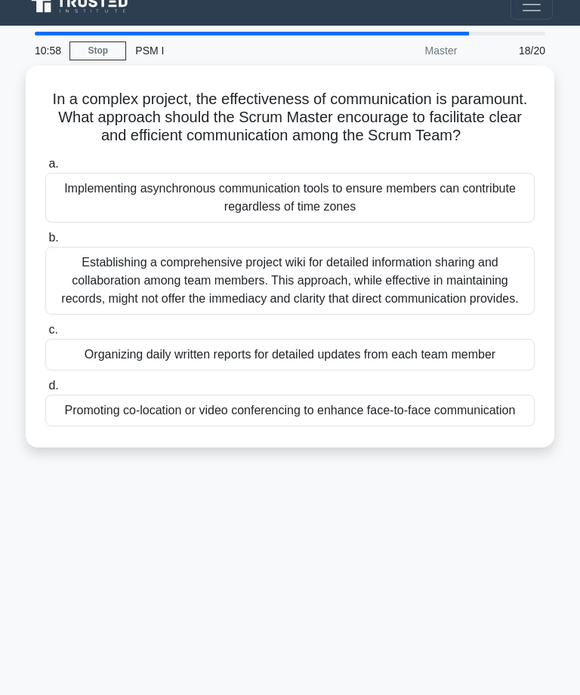
click at [333, 297] on div "Establishing a comprehensive project wiki for detailed information sharing and …" at bounding box center [289, 281] width 489 height 68
click at [45, 243] on input "b. Establishing a comprehensive project wiki for detailed information sharing a…" at bounding box center [45, 238] width 0 height 10
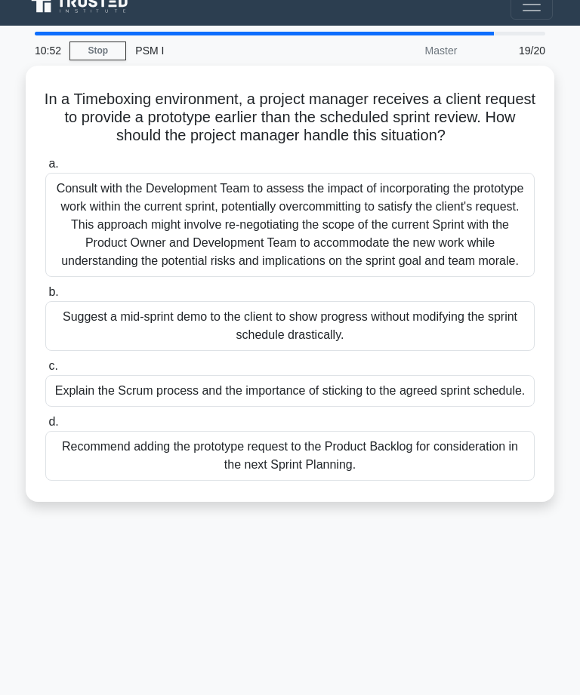
click at [429, 249] on div "Consult with the Development Team to assess the impact of incorporating the pro…" at bounding box center [289, 225] width 489 height 104
click at [45, 169] on input "a. Consult with the Development Team to assess the impact of incorporating the …" at bounding box center [45, 164] width 0 height 10
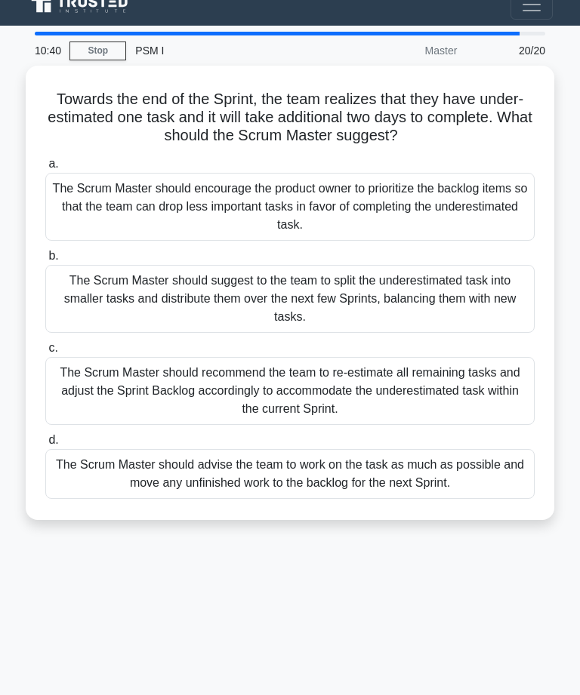
click at [458, 294] on div "The Scrum Master should suggest to the team to split the underestimated task in…" at bounding box center [289, 299] width 489 height 68
click at [45, 261] on input "b. The Scrum Master should suggest to the team to split the underestimated task…" at bounding box center [45, 256] width 0 height 10
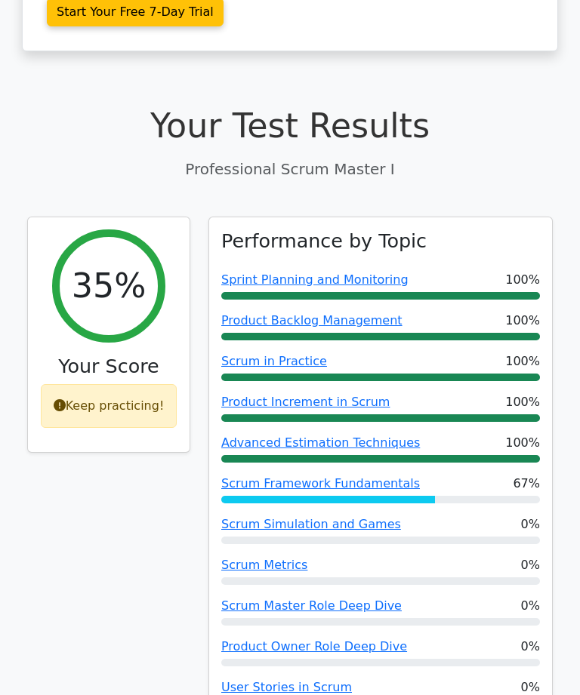
scroll to position [398, 0]
